Goal: Information Seeking & Learning: Learn about a topic

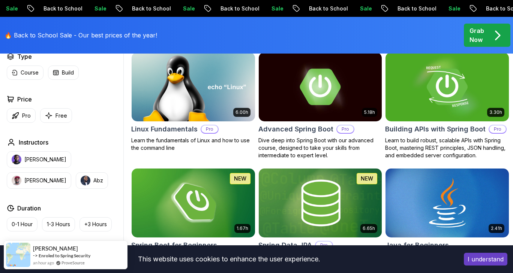
scroll to position [262, 0]
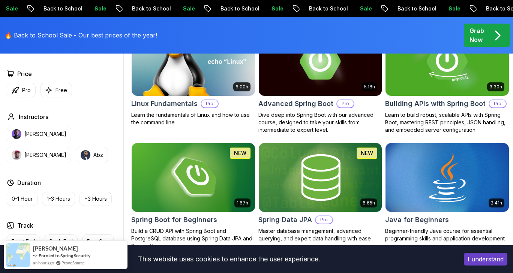
click at [479, 259] on button "I understand" at bounding box center [485, 259] width 43 height 13
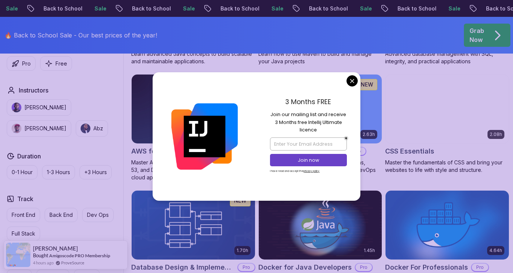
scroll to position [562, 0]
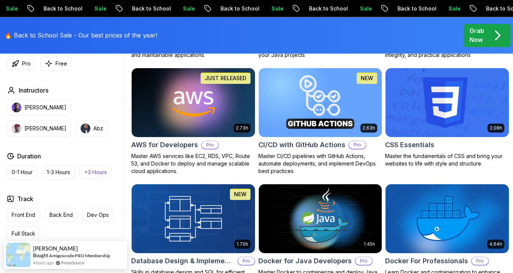
scroll to position [600, 0]
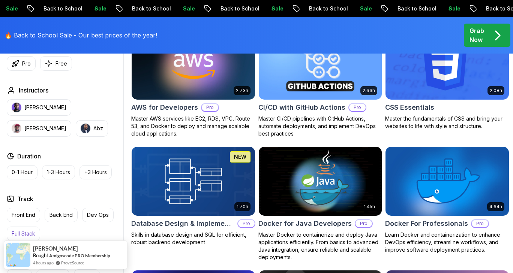
click at [27, 231] on p "Full Stack" at bounding box center [24, 233] width 24 height 7
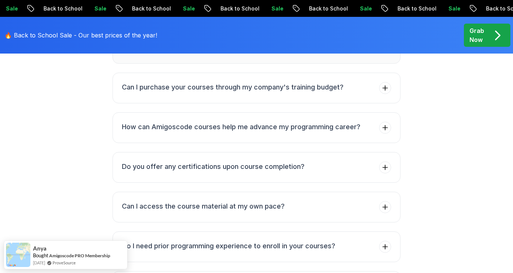
scroll to position [1462, 0]
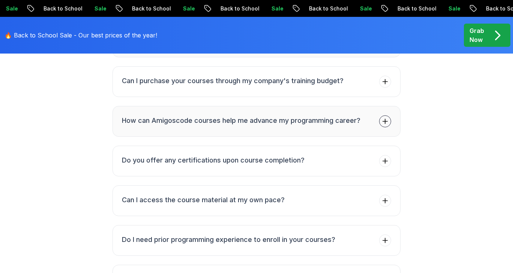
click at [261, 118] on h3 "How can Amigoscode courses help me advance my programming career?" at bounding box center [241, 120] width 238 height 10
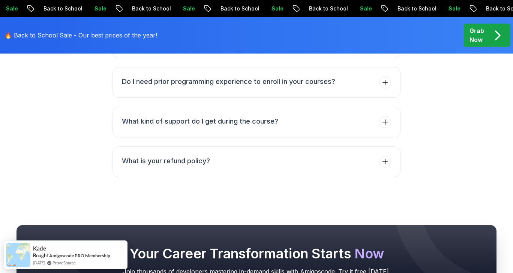
scroll to position [1649, 0]
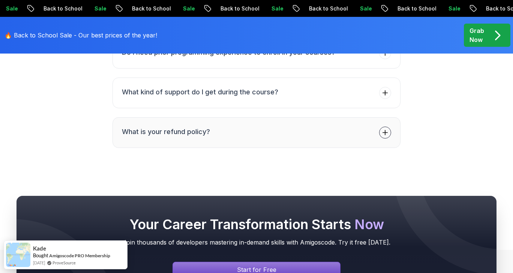
click at [244, 127] on button "What is your refund policy?" at bounding box center [256, 132] width 288 height 31
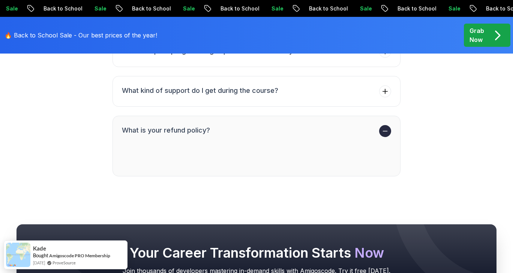
scroll to position [1619, 0]
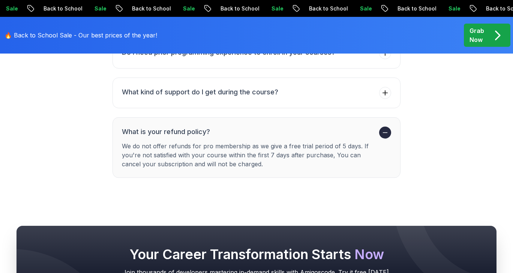
click at [236, 129] on h3 "What is your refund policy?" at bounding box center [249, 132] width 254 height 10
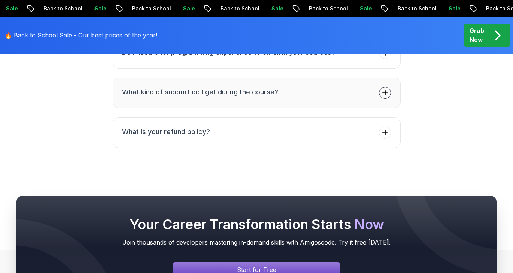
click at [244, 98] on button "What kind of support do I get during the course?" at bounding box center [256, 93] width 288 height 31
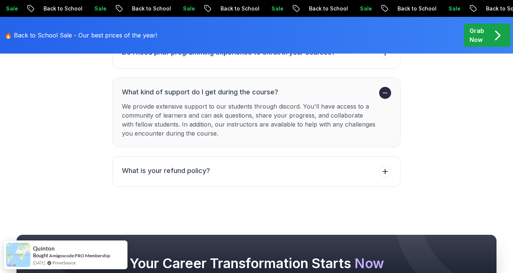
click at [244, 97] on li "What kind of support do I get during the course? We provide extensive support t…" at bounding box center [249, 112] width 254 height 51
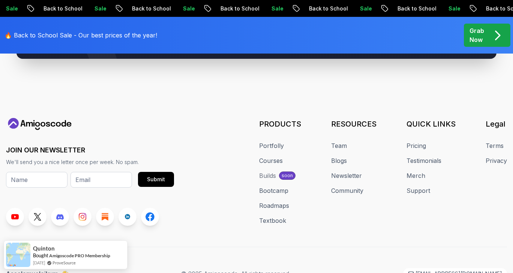
scroll to position [1855, 0]
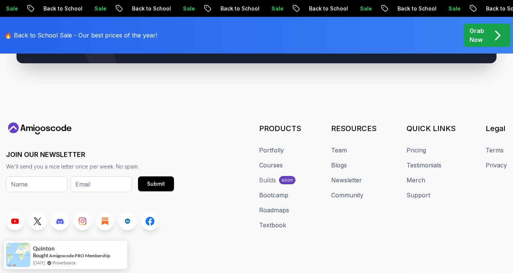
click at [267, 176] on div "Builds" at bounding box center [267, 180] width 17 height 9
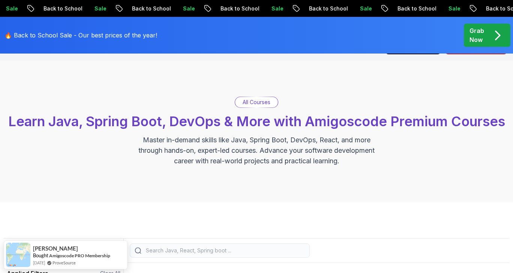
scroll to position [0, 0]
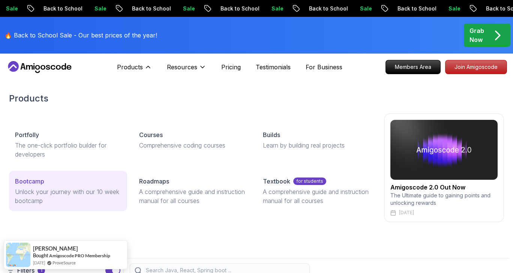
click at [42, 185] on p "Bootcamp" at bounding box center [29, 181] width 29 height 9
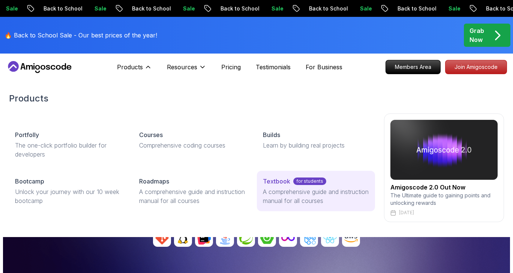
click at [292, 202] on p "A comprehensive guide and instruction manual for all courses" at bounding box center [316, 196] width 106 height 18
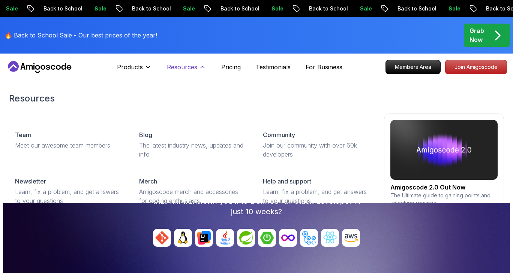
click at [197, 65] on button "Resources" at bounding box center [186, 70] width 39 height 15
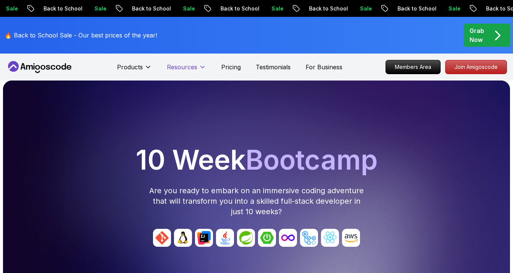
click at [197, 65] on button "Resources" at bounding box center [186, 70] width 39 height 15
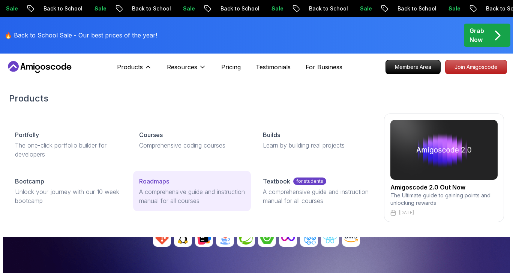
click at [153, 183] on p "Roadmaps" at bounding box center [154, 181] width 30 height 9
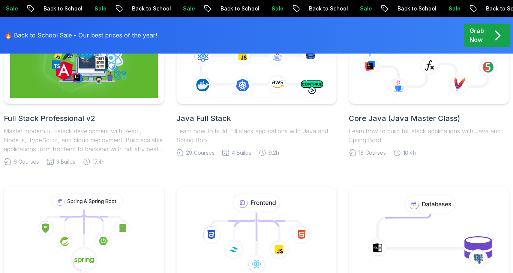
scroll to position [225, 0]
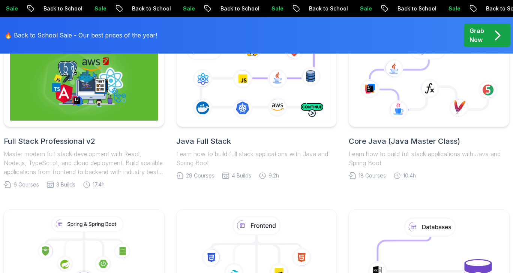
click at [388, 143] on h2 "Core Java (Java Master Class)" at bounding box center [429, 141] width 160 height 10
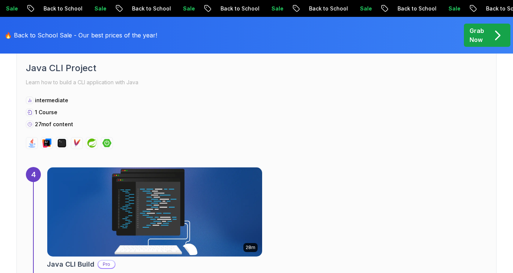
scroll to position [1312, 0]
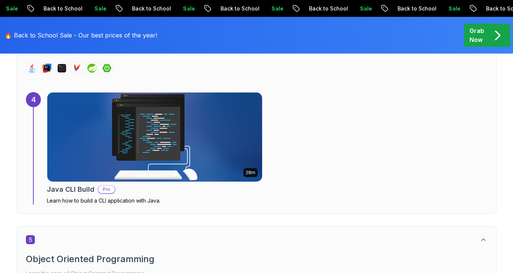
click at [172, 148] on img at bounding box center [155, 137] width 226 height 94
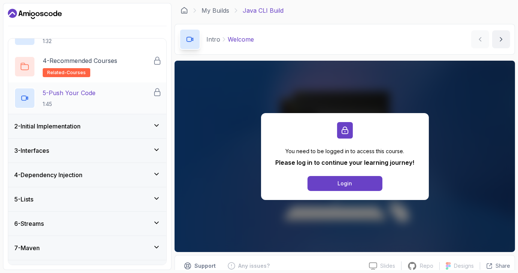
scroll to position [112, 0]
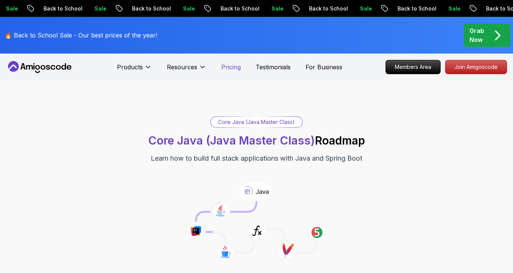
click at [236, 69] on p "Pricing" at bounding box center [230, 67] width 19 height 9
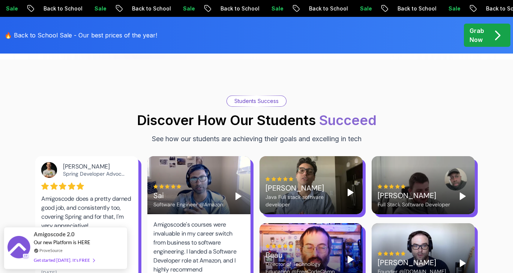
scroll to position [1237, 0]
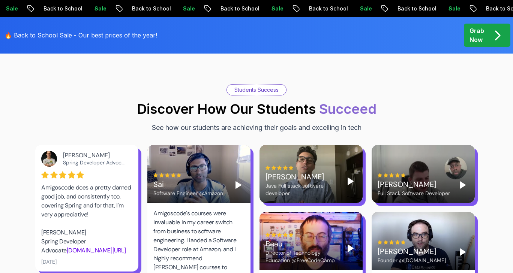
click at [228, 173] on div "Sai Software Engineer @Amazon" at bounding box center [198, 185] width 91 height 24
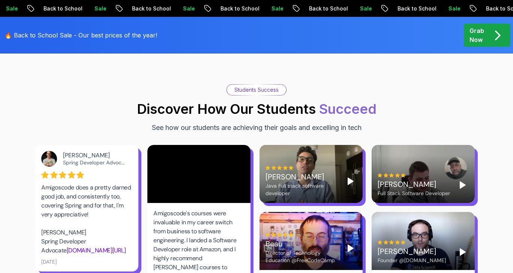
drag, startPoint x: 235, startPoint y: 164, endPoint x: 255, endPoint y: 161, distance: 19.8
click at [213, 173] on div at bounding box center [188, 175] width 70 height 4
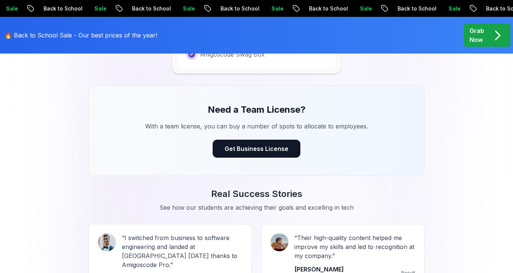
scroll to position [787, 0]
